Goal: Book appointment/travel/reservation

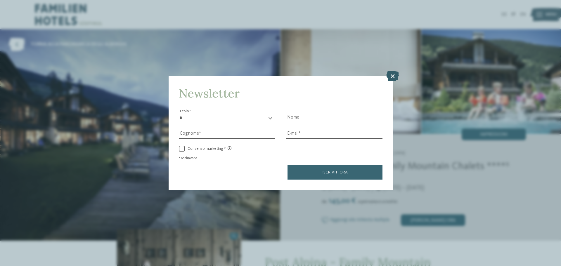
click at [390, 74] on icon at bounding box center [392, 76] width 13 height 10
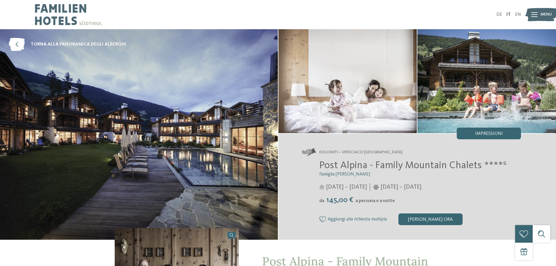
click at [536, 20] on div at bounding box center [534, 14] width 6 height 15
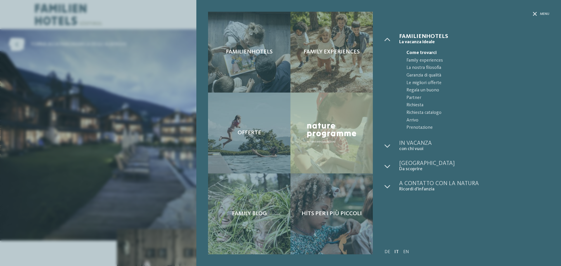
click at [540, 13] on span "Menu" at bounding box center [544, 14] width 9 height 5
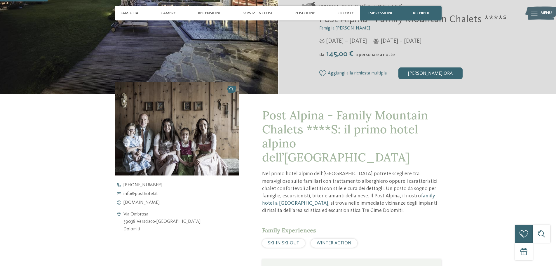
scroll to position [175, 0]
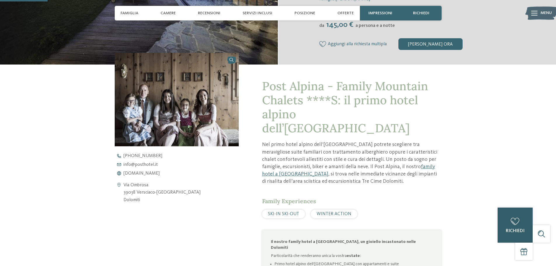
click at [513, 230] on span "richiedi" at bounding box center [515, 231] width 19 height 5
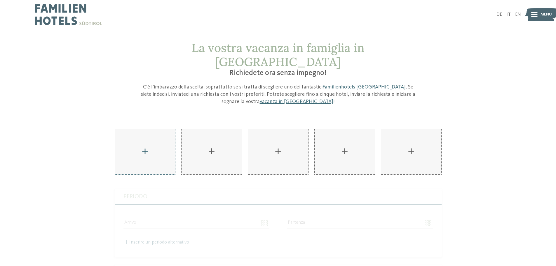
click at [161, 130] on div "AKI Family Resort PLOSE aggiungere" at bounding box center [145, 151] width 60 height 45
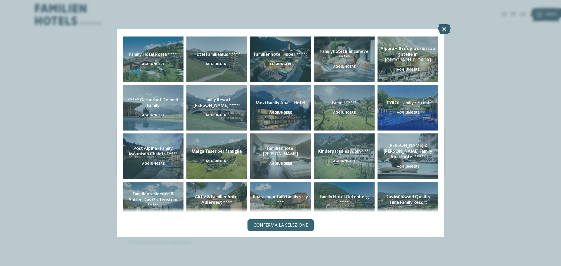
click at [444, 30] on icon at bounding box center [444, 29] width 13 height 10
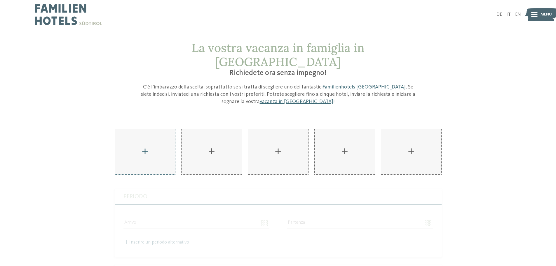
click at [155, 149] on div "AKI Family Resort PLOSE aggiungere" at bounding box center [145, 151] width 60 height 45
